Goal: Transaction & Acquisition: Purchase product/service

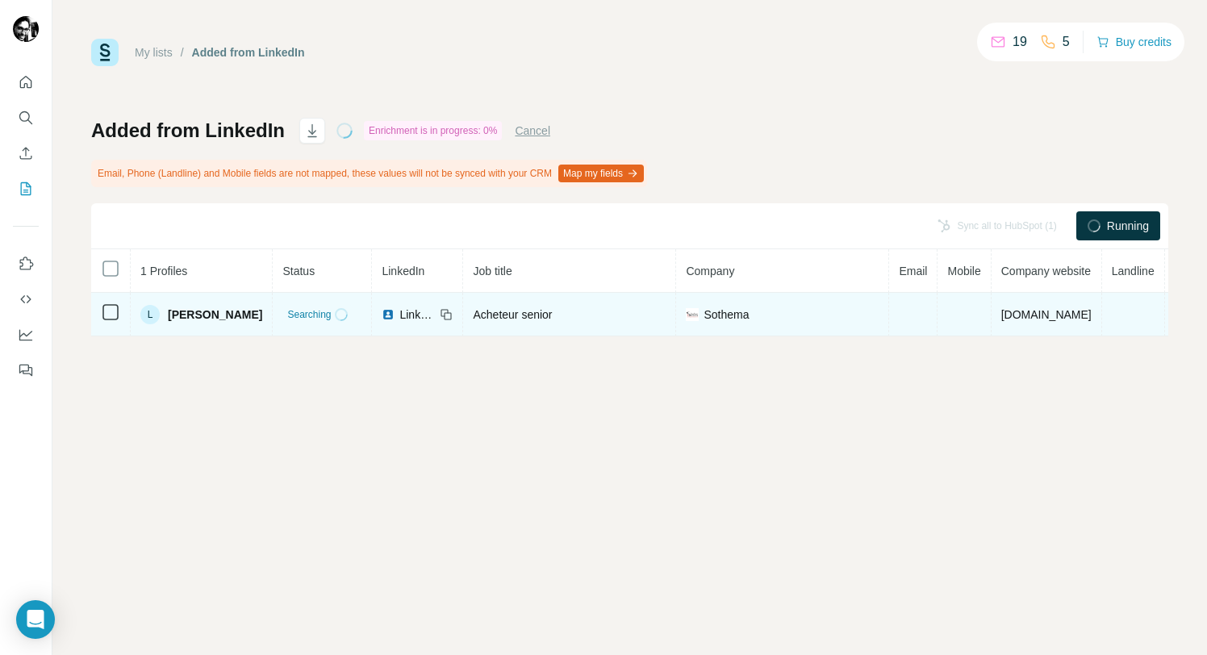
scroll to position [0, 48]
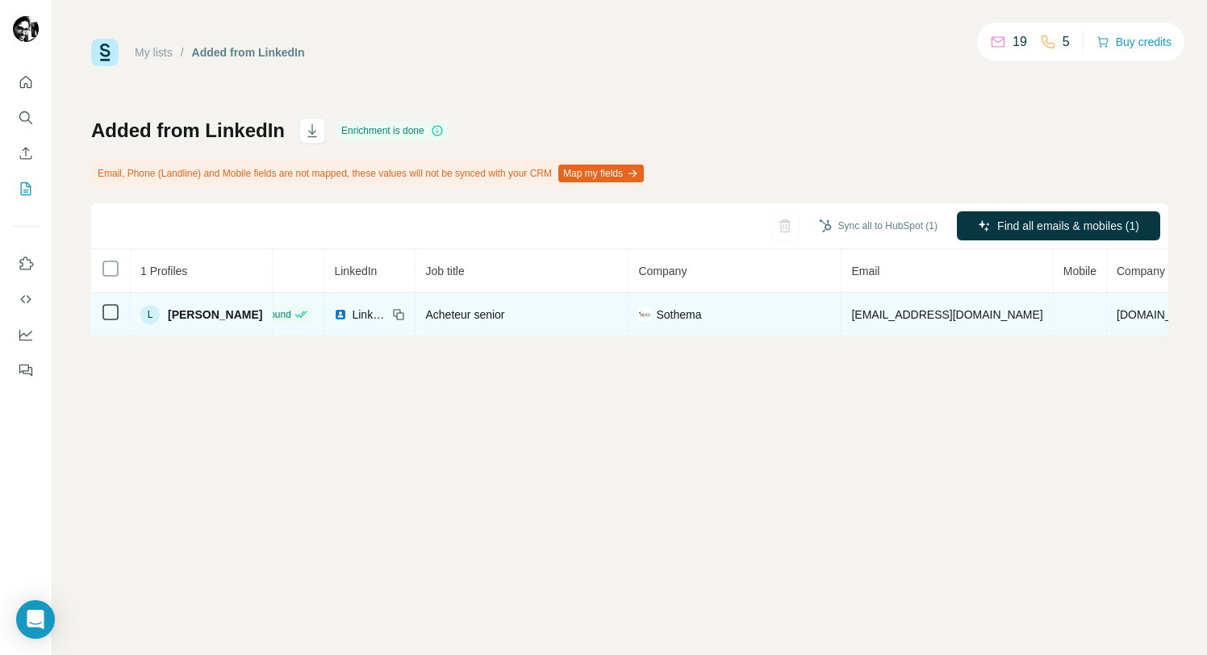
click at [891, 314] on span "l.toukja@sothema.com" at bounding box center [946, 314] width 191 height 13
click at [891, 314] on span "[EMAIL_ADDRESS][DOMAIN_NAME]" at bounding box center [946, 314] width 191 height 13
copy span "[EMAIL_ADDRESS][DOMAIN_NAME]"
click at [1053, 308] on td at bounding box center [1079, 315] width 53 height 44
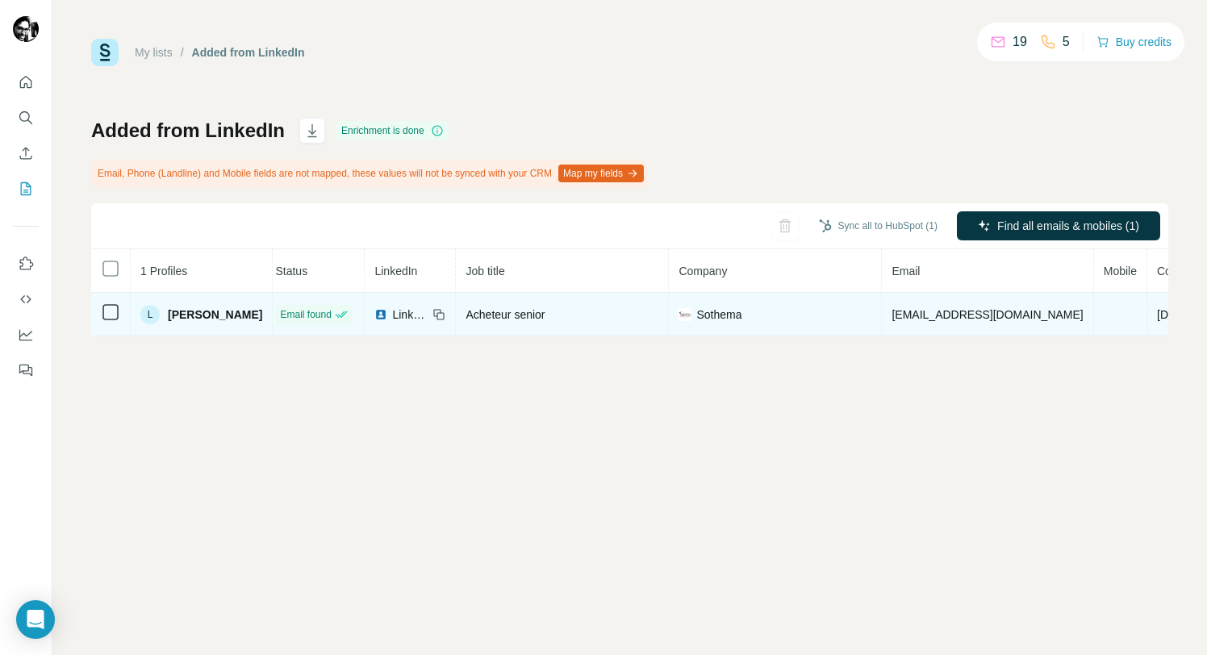
scroll to position [0, 0]
click at [516, 315] on span "Acheteur senior" at bounding box center [512, 314] width 79 height 13
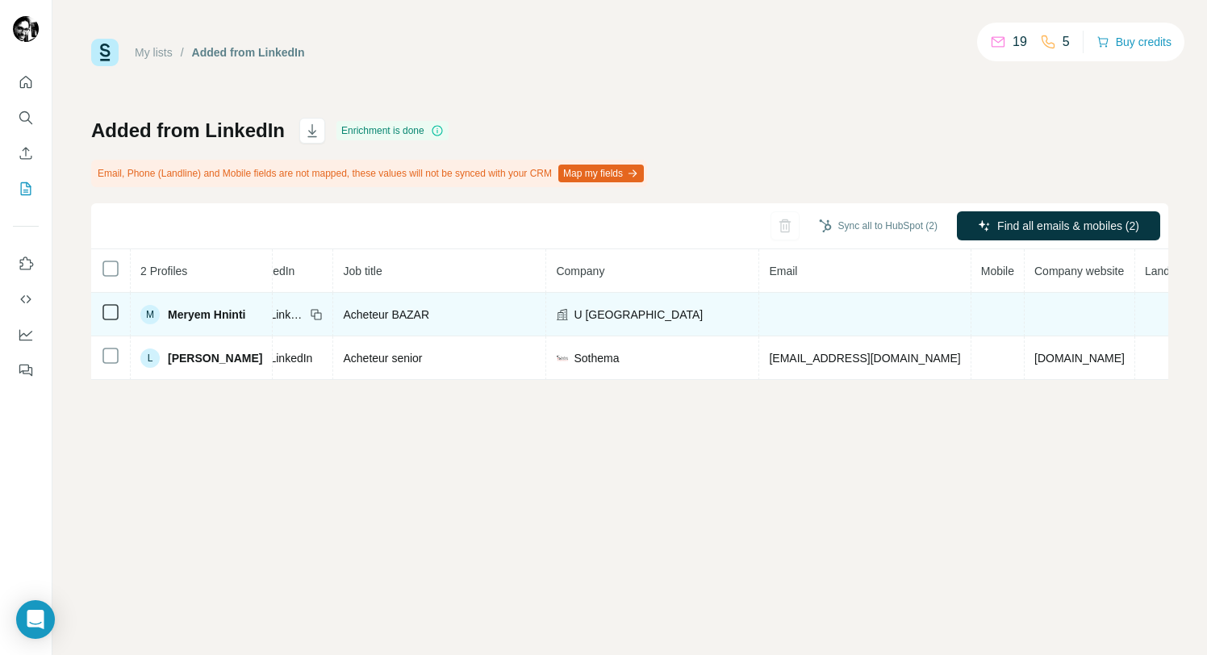
scroll to position [0, 153]
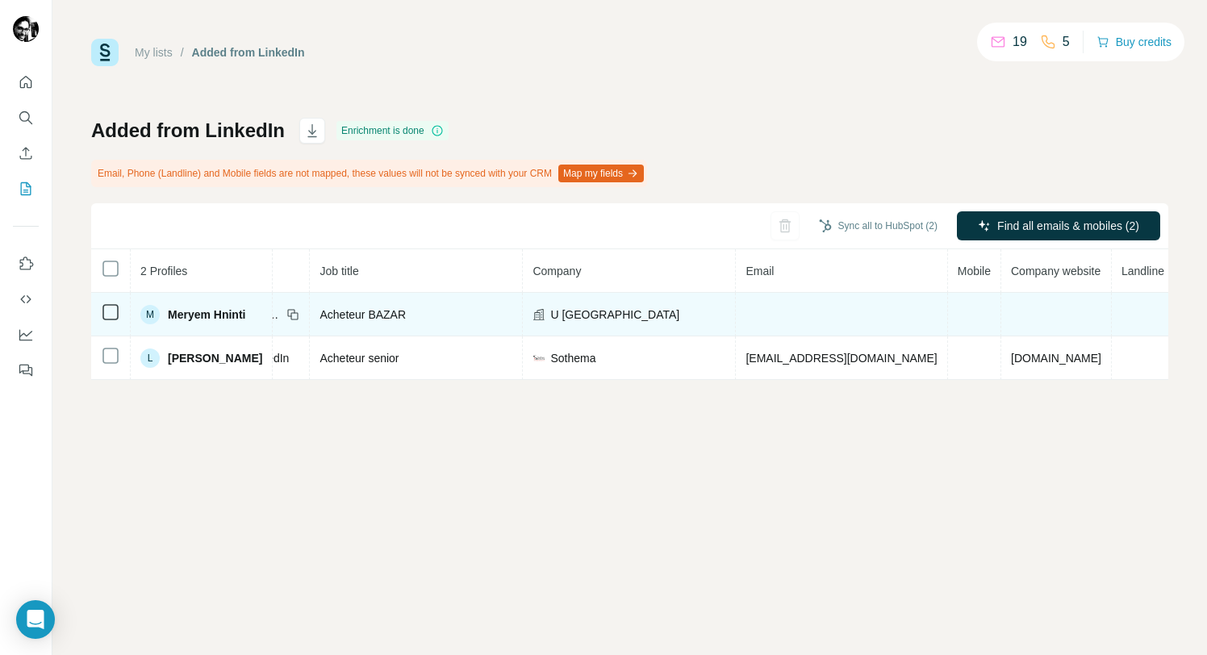
click at [1001, 316] on td at bounding box center [1056, 315] width 111 height 44
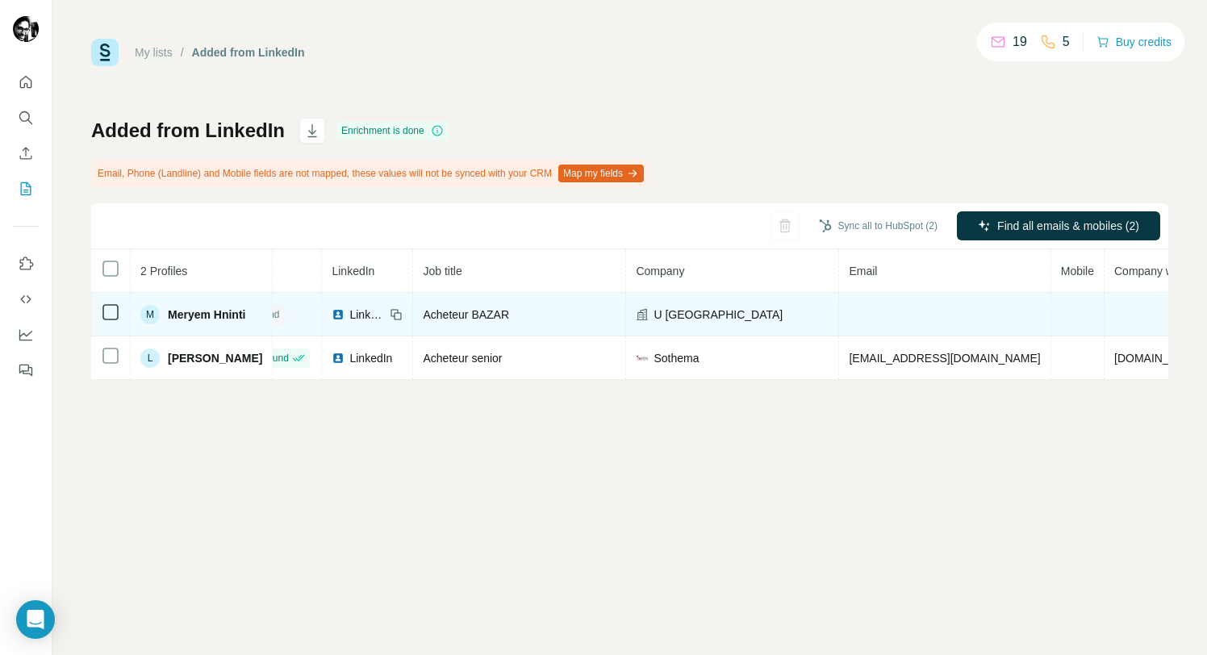
scroll to position [0, 68]
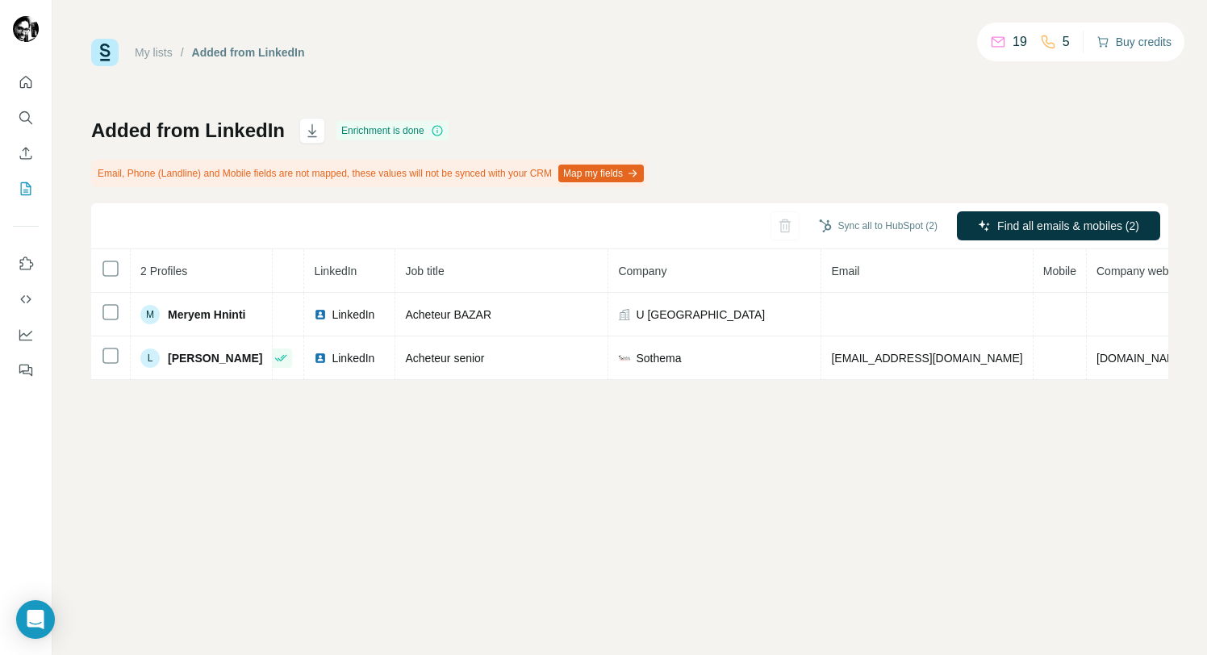
click at [1120, 35] on button "Buy credits" at bounding box center [1133, 42] width 75 height 23
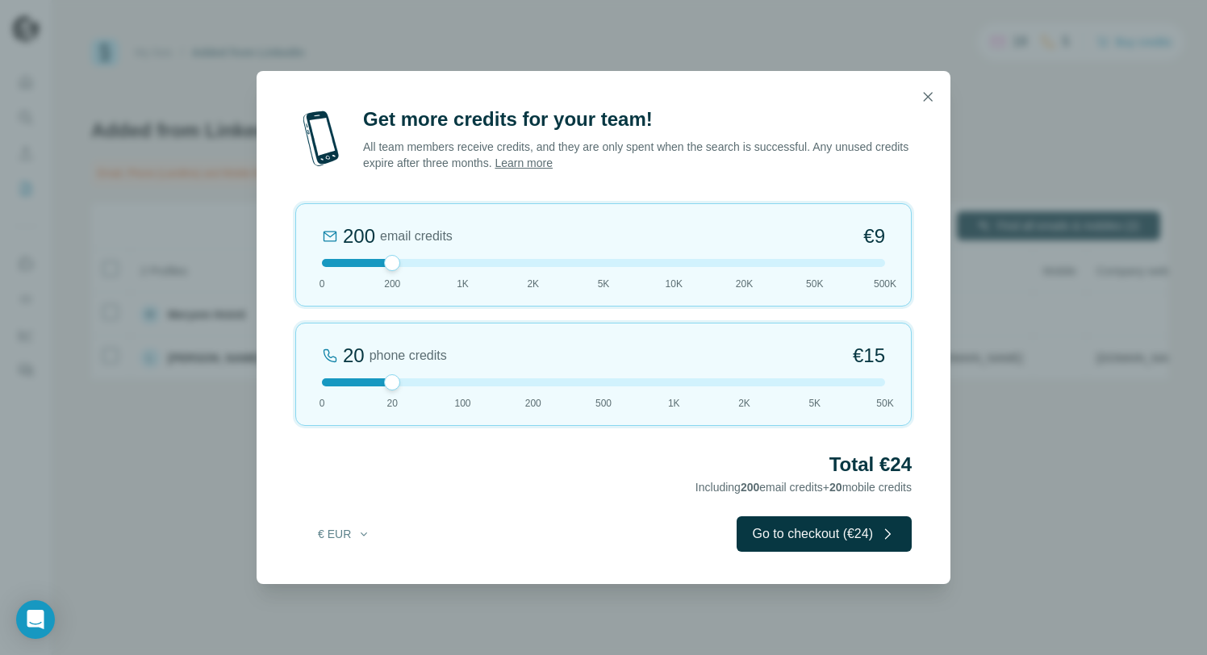
click at [464, 273] on div "200 email credits €9 0 200 1K 2K 5K 10K 20K 50K 500K" at bounding box center [603, 254] width 616 height 103
click at [464, 273] on div "1K email credits €42 0 200 1K 2K 5K 10K 20K 50K 500K" at bounding box center [603, 254] width 616 height 103
click at [461, 377] on div "20 phone credits €15 0 20 100 200 500 1K 2K 5K 50K" at bounding box center [603, 374] width 616 height 103
click at [328, 388] on div "100 phone credits €72 0 20 100 200 500 1K 2K 5K 50K" at bounding box center [603, 374] width 616 height 103
click at [375, 382] on div at bounding box center [603, 382] width 563 height 8
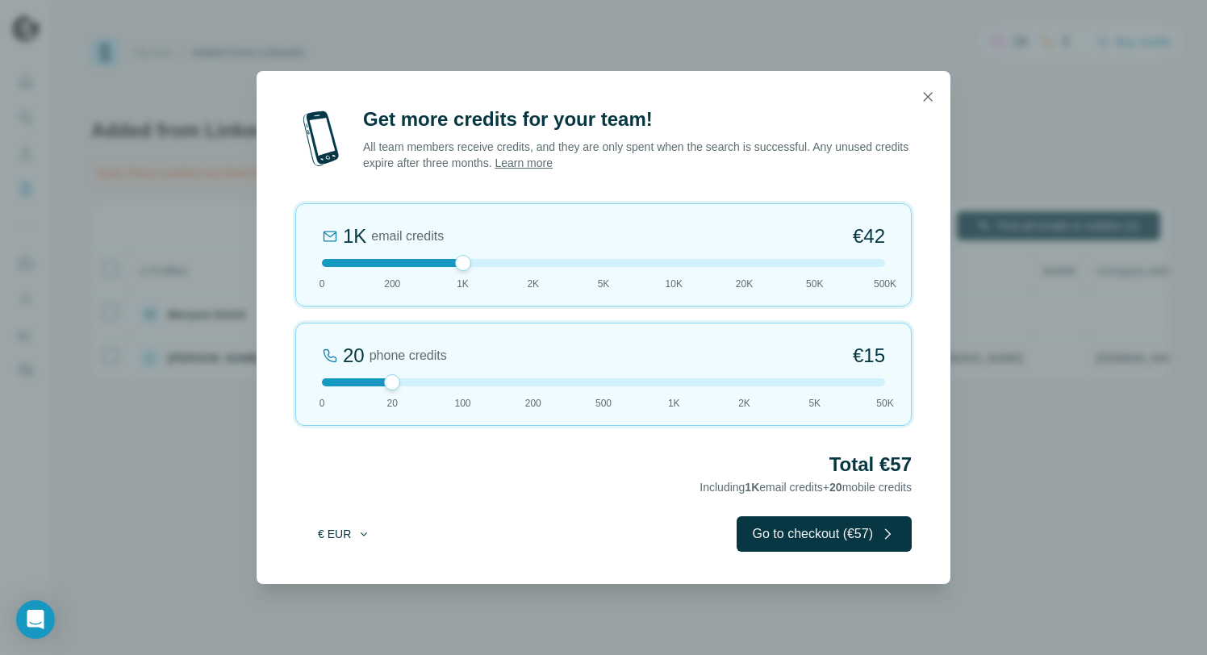
click at [361, 538] on icon "button" at bounding box center [363, 534] width 13 height 13
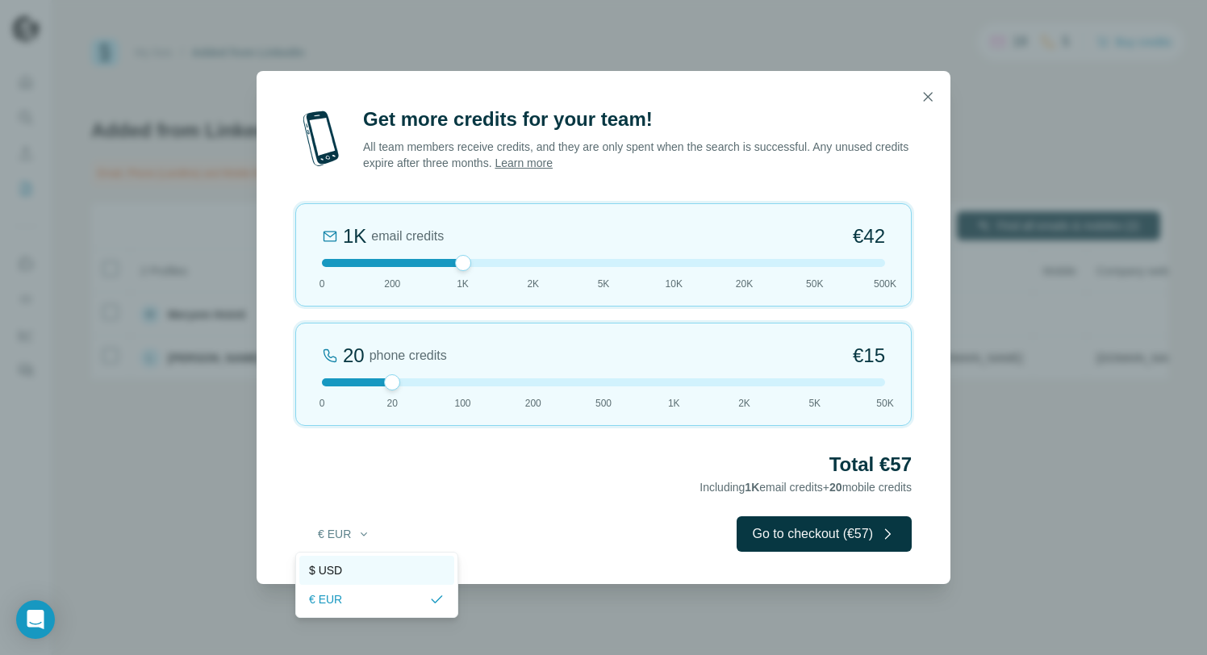
click at [361, 574] on div "$ USD" at bounding box center [377, 570] width 136 height 16
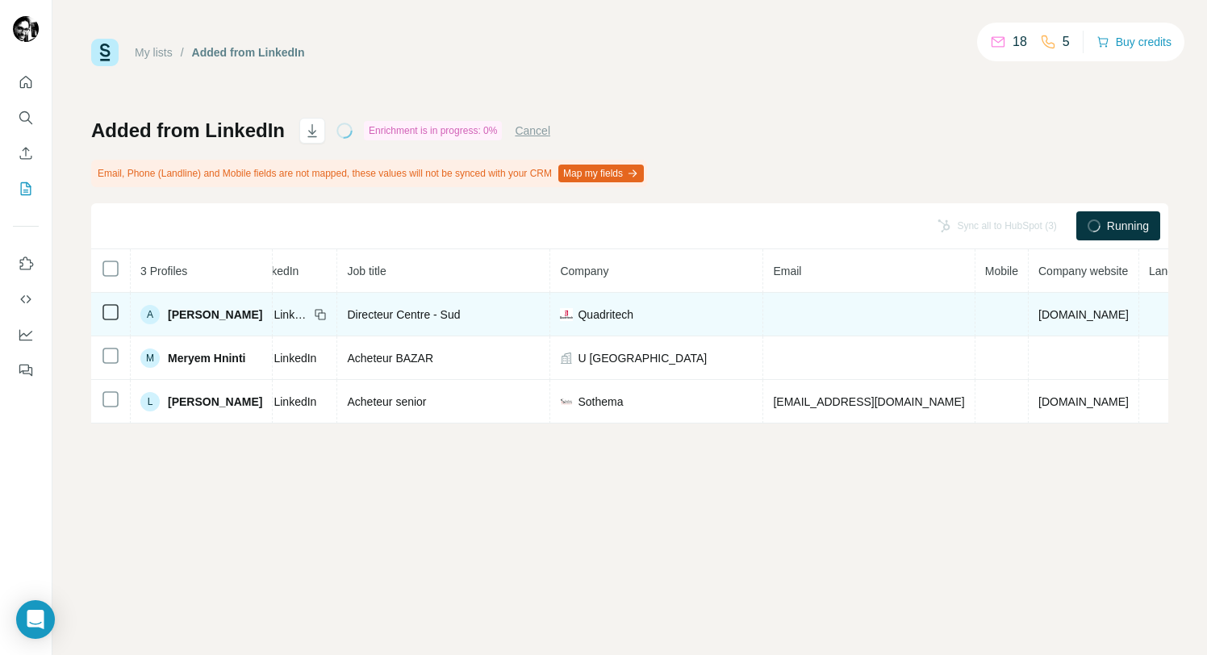
scroll to position [0, 160]
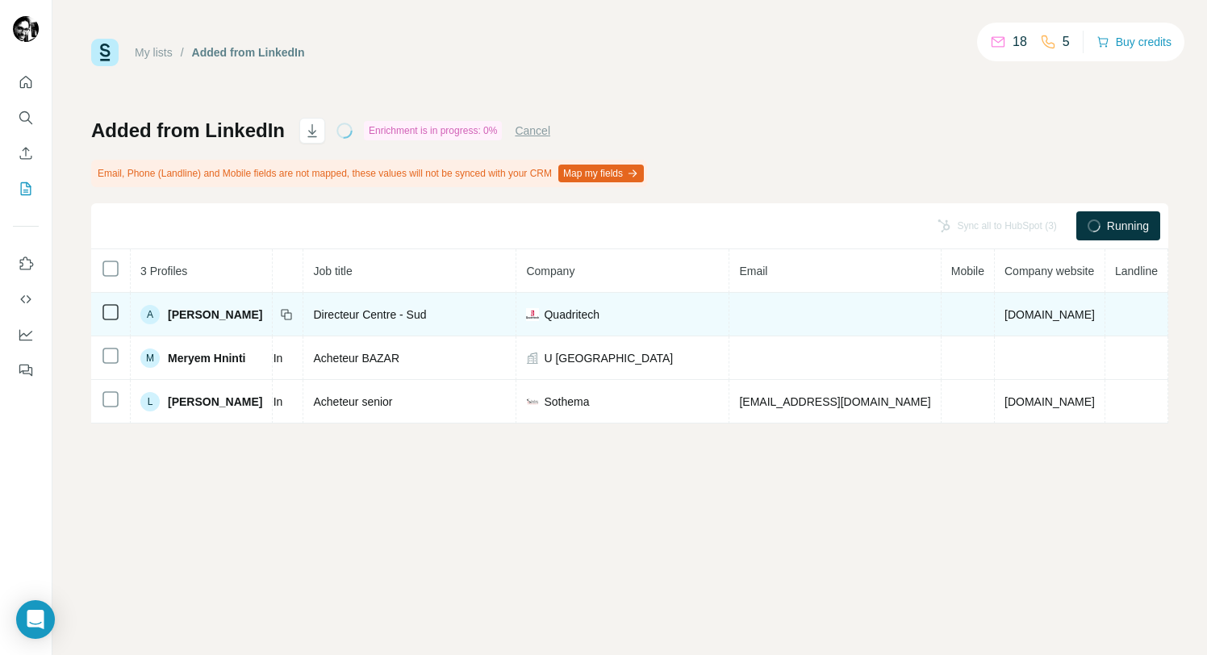
click at [1016, 312] on span "[DOMAIN_NAME]" at bounding box center [1049, 314] width 90 height 13
copy span "[DOMAIN_NAME]"
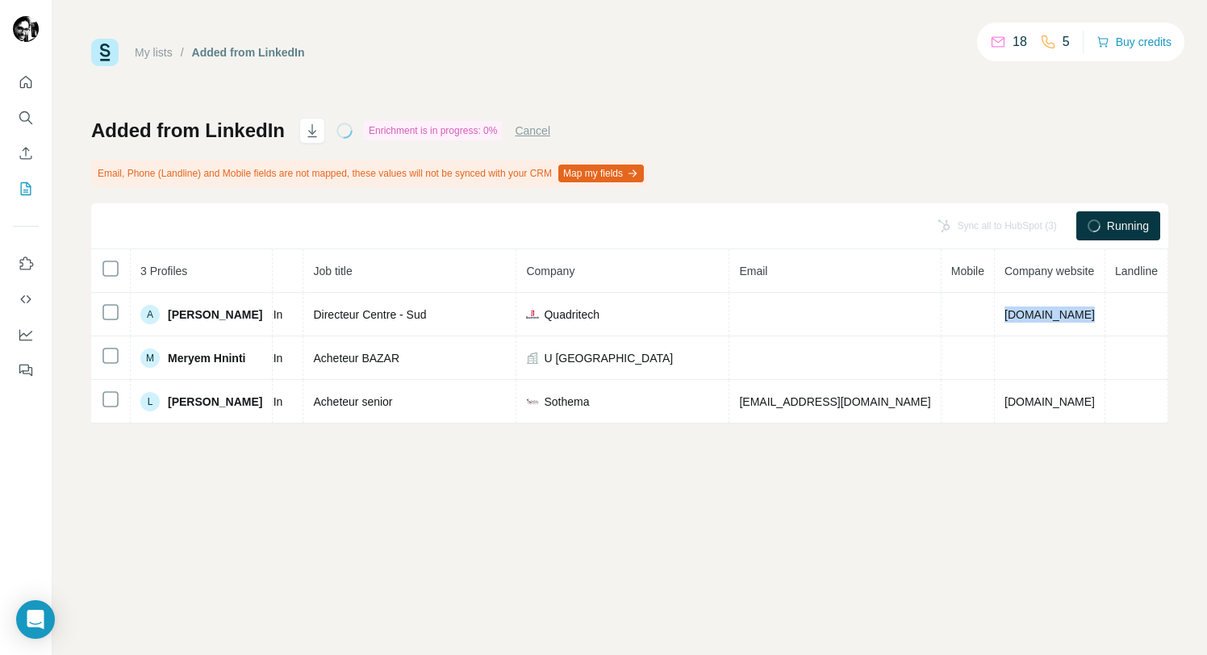
click at [937, 94] on div "My lists / Added from LinkedIn 18 5 Buy credits Added from LinkedIn Enrichment …" at bounding box center [629, 231] width 1077 height 385
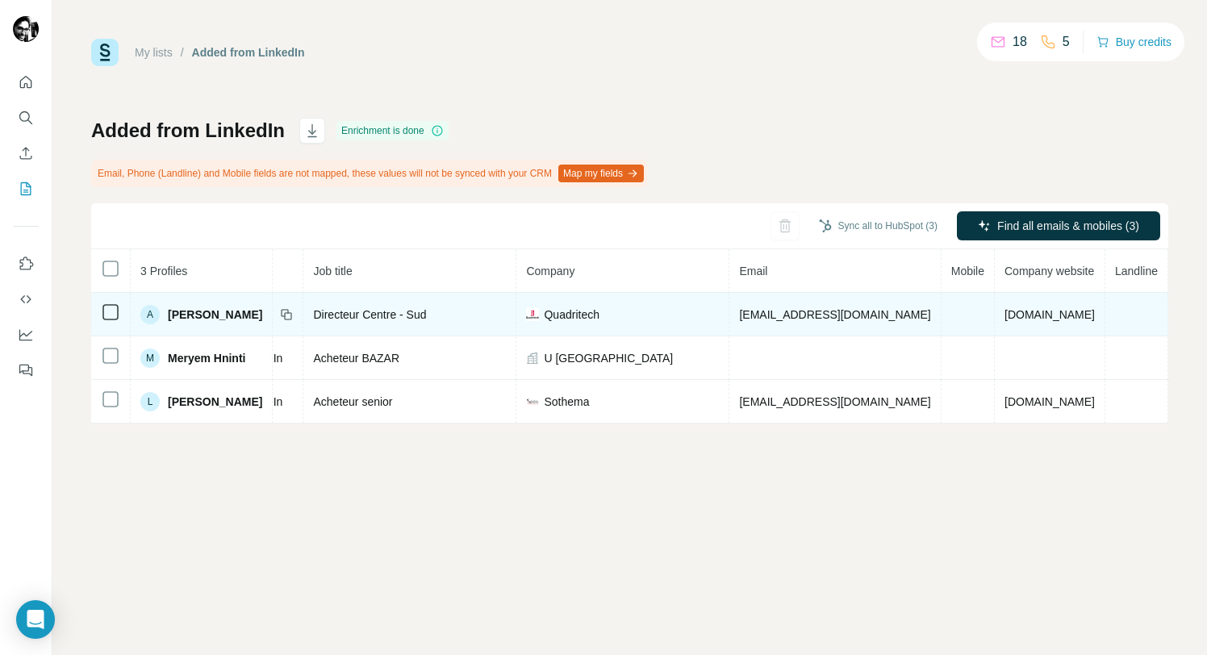
click at [866, 319] on span "[EMAIL_ADDRESS][DOMAIN_NAME]" at bounding box center [834, 314] width 191 height 13
copy span "[EMAIL_ADDRESS][DOMAIN_NAME]"
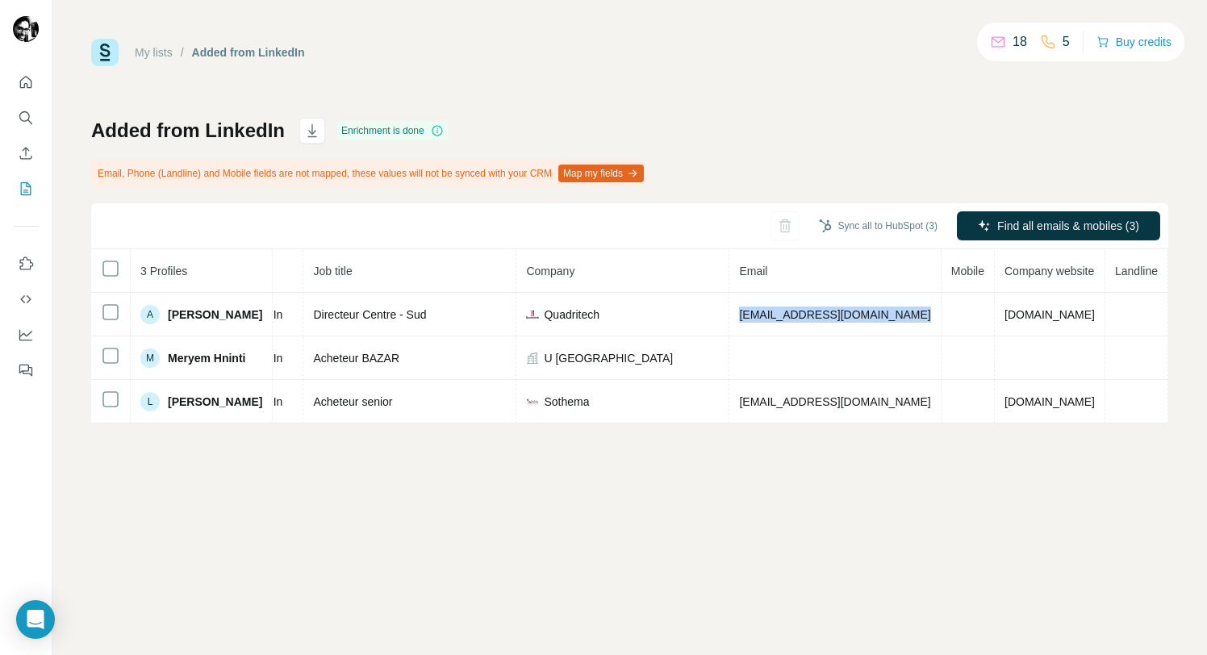
click at [717, 123] on div "Added from LinkedIn Enrichment is done Email, Phone (Landline) and Mobile field…" at bounding box center [629, 271] width 1077 height 306
